Goal: Entertainment & Leisure: Consume media (video, audio)

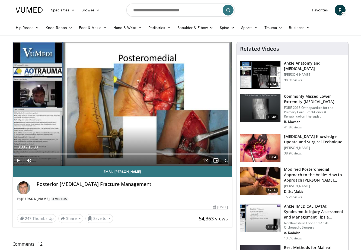
scroll to position [15, 0]
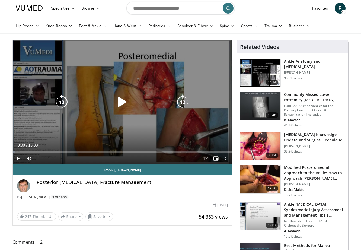
click at [123, 108] on icon "Video Player" at bounding box center [122, 101] width 15 height 15
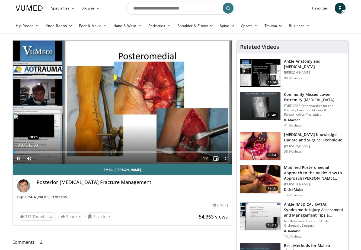
click at [21, 151] on div "Progress Bar" at bounding box center [21, 152] width 1 height 2
click at [27, 152] on div "Progress Bar" at bounding box center [27, 152] width 1 height 2
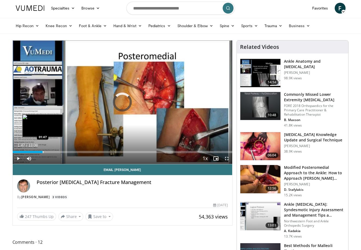
drag, startPoint x: 27, startPoint y: 152, endPoint x: 43, endPoint y: 152, distance: 15.4
click at [43, 152] on div "Progress Bar" at bounding box center [43, 152] width 1 height 2
click at [40, 151] on div "Progress Bar" at bounding box center [40, 152] width 1 height 2
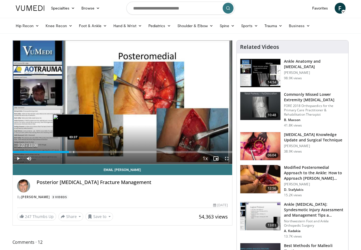
drag, startPoint x: 57, startPoint y: 151, endPoint x: 73, endPoint y: 150, distance: 15.8
click at [73, 150] on div "Loaded : 26.54% 03:37 03:37" at bounding box center [122, 150] width 219 height 5
click at [70, 152] on div "Progress Bar" at bounding box center [70, 152] width 1 height 2
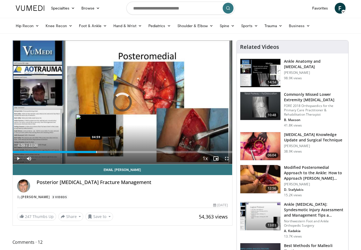
click at [96, 151] on div "Progress Bar" at bounding box center [96, 152] width 1 height 2
drag, startPoint x: 96, startPoint y: 151, endPoint x: 104, endPoint y: 152, distance: 7.9
click at [104, 152] on div "Progress Bar" at bounding box center [104, 152] width 1 height 2
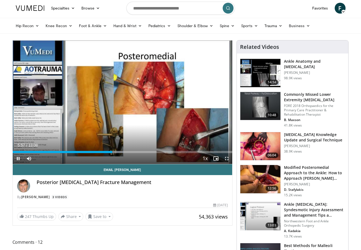
click at [20, 158] on span "Video Player" at bounding box center [18, 158] width 11 height 11
click at [18, 157] on span "Video Player" at bounding box center [18, 158] width 11 height 11
drag, startPoint x: 121, startPoint y: 151, endPoint x: 208, endPoint y: 149, distance: 87.3
click at [208, 149] on div "Loaded : 89.92% 11:43 11:43" at bounding box center [122, 150] width 219 height 5
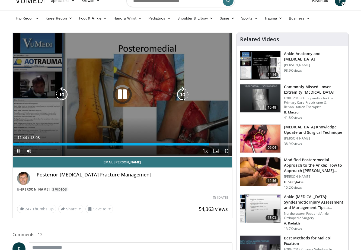
scroll to position [23, 0]
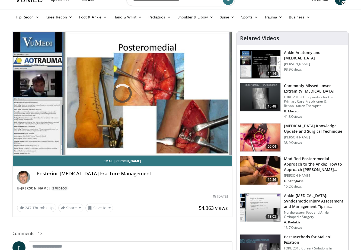
click at [264, 138] on img at bounding box center [260, 137] width 40 height 28
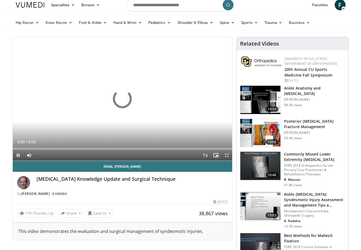
scroll to position [41, 0]
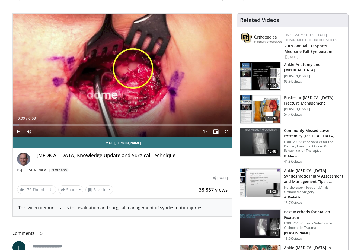
click at [18, 130] on span "Video Player" at bounding box center [18, 131] width 11 height 11
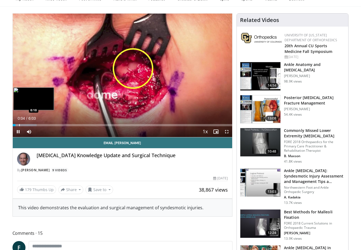
click at [19, 125] on div "Progress Bar" at bounding box center [19, 125] width 1 height 2
drag, startPoint x: 19, startPoint y: 125, endPoint x: 28, endPoint y: 124, distance: 9.0
click at [28, 124] on div "Progress Bar" at bounding box center [28, 125] width 1 height 2
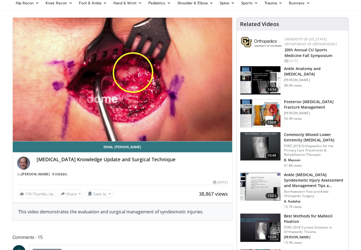
scroll to position [37, 0]
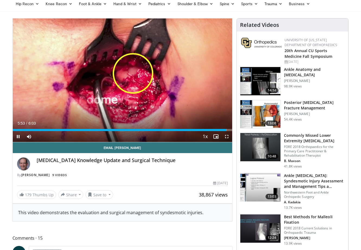
click at [16, 136] on span "Video Player" at bounding box center [18, 136] width 11 height 11
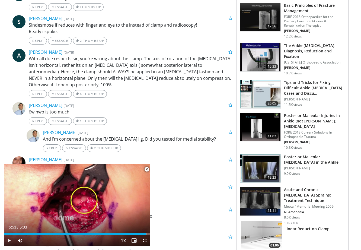
scroll to position [383, 0]
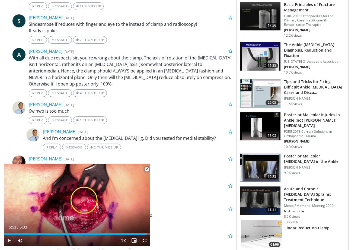
click at [256, 131] on img at bounding box center [260, 126] width 40 height 28
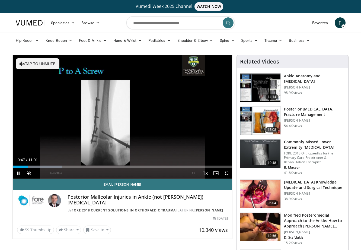
click at [19, 173] on span "Video Player" at bounding box center [18, 172] width 11 height 11
click at [17, 173] on span "Video Player" at bounding box center [18, 172] width 11 height 11
click at [30, 175] on span "Video Player" at bounding box center [29, 172] width 11 height 11
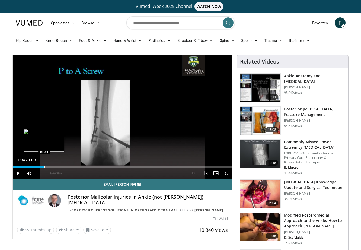
drag, startPoint x: 38, startPoint y: 167, endPoint x: 44, endPoint y: 166, distance: 6.4
click at [44, 166] on div "Progress Bar" at bounding box center [44, 166] width 1 height 2
drag, startPoint x: 45, startPoint y: 166, endPoint x: 55, endPoint y: 166, distance: 10.0
click at [55, 166] on div "Progress Bar" at bounding box center [55, 166] width 1 height 2
drag, startPoint x: 55, startPoint y: 166, endPoint x: 59, endPoint y: 166, distance: 4.6
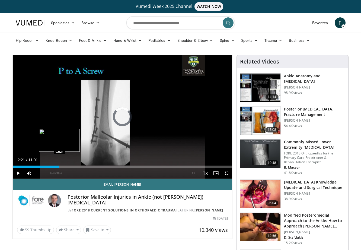
click at [60, 166] on div "Progress Bar" at bounding box center [60, 166] width 1 height 2
drag, startPoint x: 60, startPoint y: 167, endPoint x: 75, endPoint y: 164, distance: 14.9
click at [75, 164] on div "Loaded : 30.27% 03:07 03:07" at bounding box center [122, 164] width 219 height 5
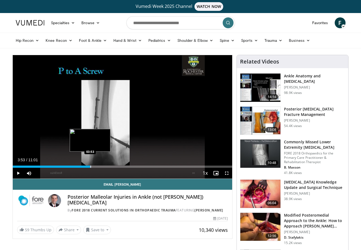
drag, startPoint x: 76, startPoint y: 166, endPoint x: 90, endPoint y: 166, distance: 13.6
click at [90, 166] on div "Progress Bar" at bounding box center [90, 166] width 1 height 2
drag, startPoint x: 93, startPoint y: 167, endPoint x: 99, endPoint y: 166, distance: 6.9
click at [100, 166] on div "Progress Bar" at bounding box center [100, 166] width 1 height 2
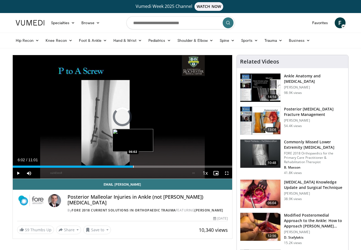
drag, startPoint x: 125, startPoint y: 166, endPoint x: 133, endPoint y: 166, distance: 8.1
click at [133, 166] on div "Progress Bar" at bounding box center [133, 166] width 1 height 2
click at [137, 166] on div "Progress Bar" at bounding box center [137, 166] width 1 height 2
drag, startPoint x: 137, startPoint y: 166, endPoint x: 150, endPoint y: 164, distance: 13.1
click at [150, 164] on div "Loaded : 61.49% 06:54 06:54" at bounding box center [122, 164] width 219 height 5
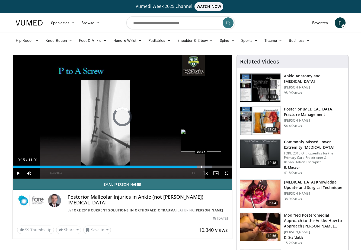
click at [201, 166] on div "Progress Bar" at bounding box center [201, 166] width 1 height 2
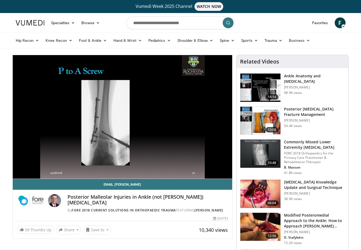
click at [205, 166] on div "10 seconds Tap to unmute" at bounding box center [122, 116] width 219 height 123
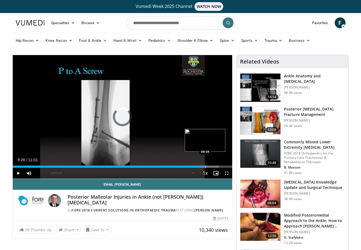
click at [205, 166] on div "Progress Bar" at bounding box center [205, 166] width 1 height 2
click at [17, 172] on span "Video Player" at bounding box center [18, 172] width 11 height 11
click at [18, 172] on span "Video Player" at bounding box center [18, 172] width 11 height 11
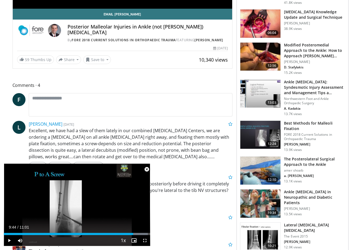
scroll to position [171, 0]
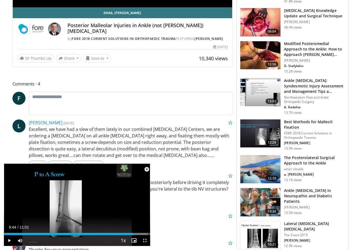
click at [257, 173] on img at bounding box center [260, 169] width 40 height 28
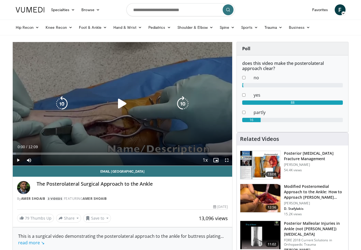
scroll to position [26, 0]
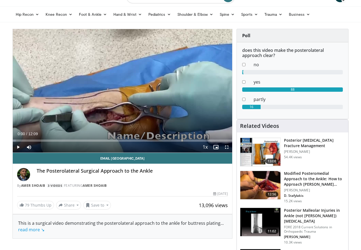
click at [18, 147] on span "Video Player" at bounding box center [18, 146] width 11 height 11
click at [18, 145] on span "Video Player" at bounding box center [18, 146] width 11 height 11
